Goal: Information Seeking & Learning: Check status

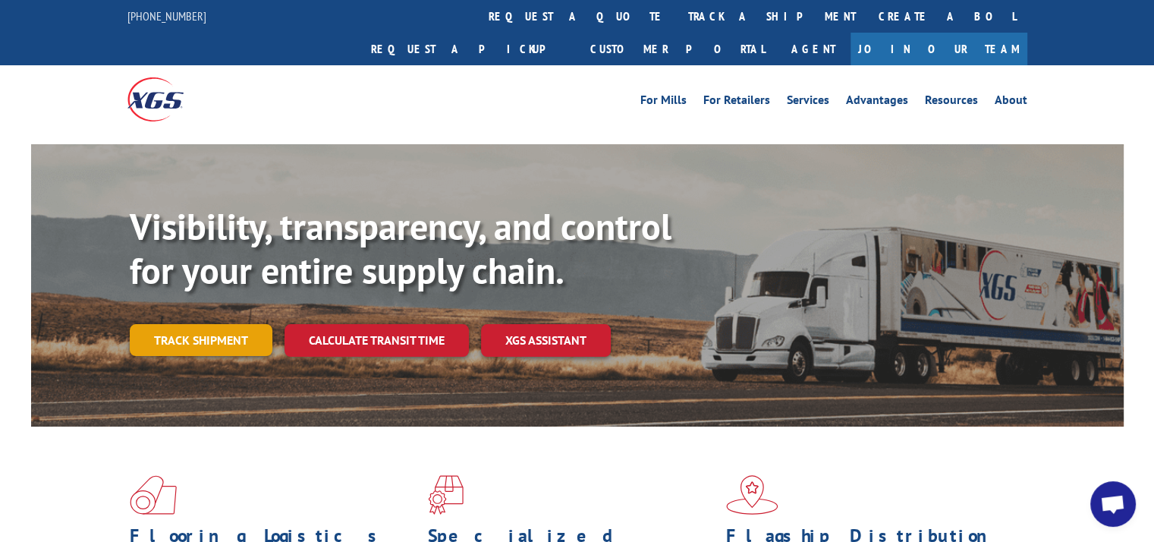
click at [226, 324] on link "Track shipment" at bounding box center [201, 340] width 143 height 32
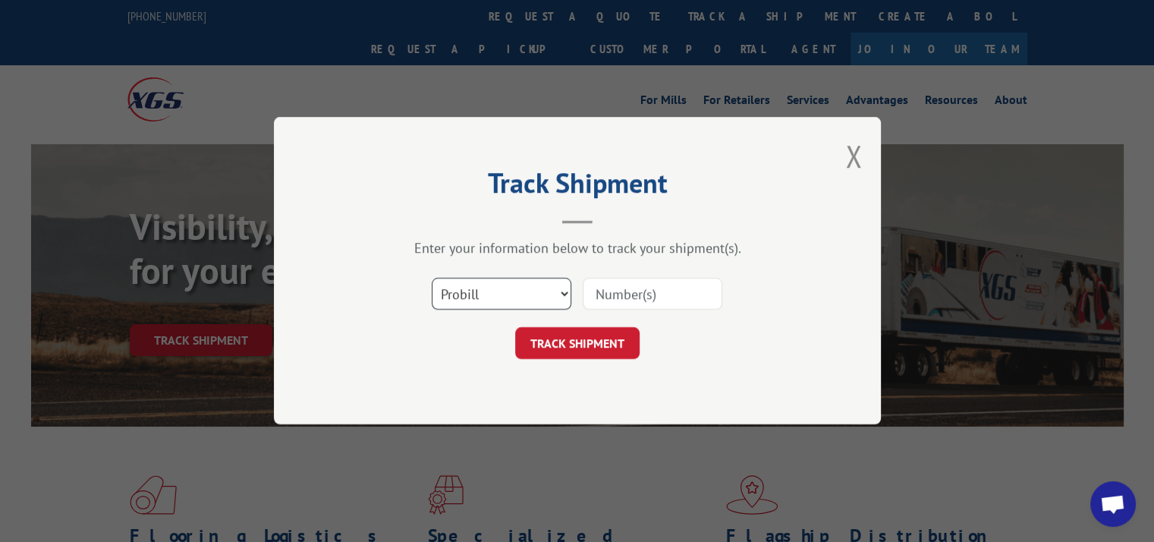
click at [470, 281] on select "Select category... Probill BOL PO" at bounding box center [502, 294] width 140 height 32
select select "po"
click at [432, 278] on select "Select category... Probill BOL PO" at bounding box center [502, 294] width 140 height 32
click at [626, 297] on input at bounding box center [653, 294] width 140 height 32
paste input "297306492"
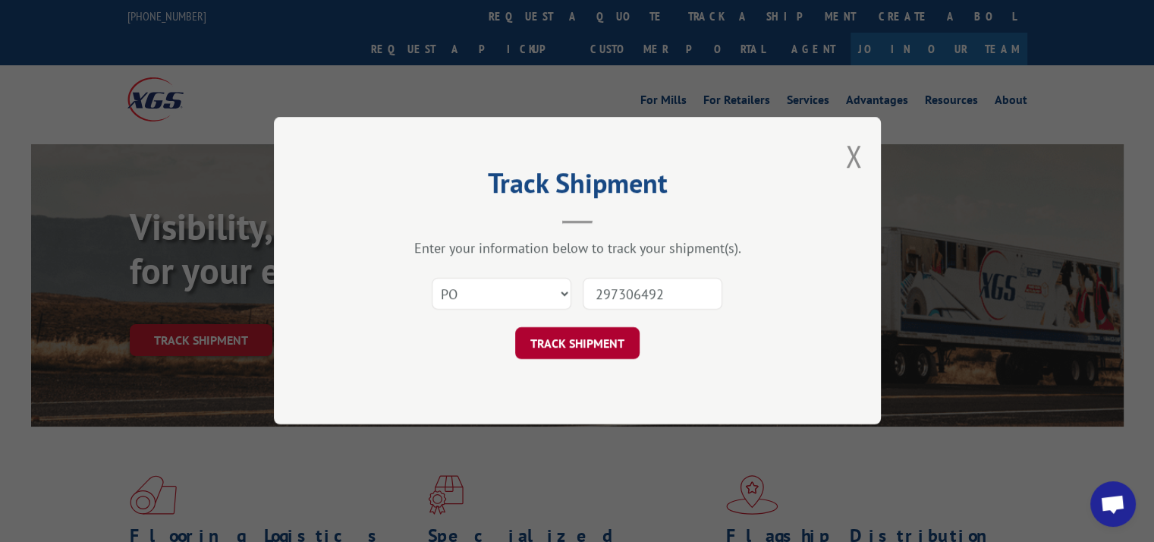
type input "297306492"
click at [593, 342] on button "TRACK SHIPMENT" at bounding box center [577, 344] width 124 height 32
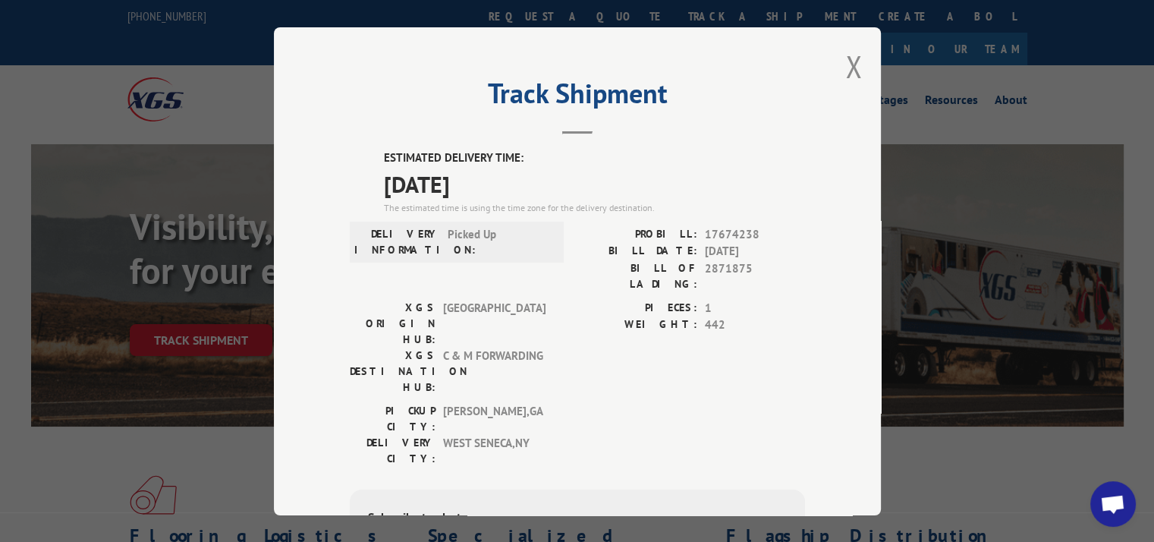
drag, startPoint x: 376, startPoint y: 156, endPoint x: 505, endPoint y: 178, distance: 130.7
click at [505, 178] on div "ESTIMATED DELIVERY TIME: [DATE] The estimated time is using the time zone for t…" at bounding box center [577, 422] width 455 height 546
copy div "ESTIMATED DELIVERY TIME: [DATE]"
